Goal: Task Accomplishment & Management: Manage account settings

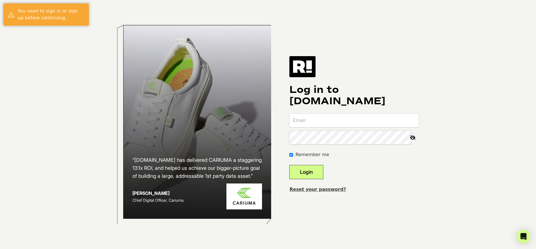
type input "[EMAIL_ADDRESS][DOMAIN_NAME]"
click at [320, 171] on button "Login" at bounding box center [306, 172] width 34 height 14
